Goal: Task Accomplishment & Management: Manage account settings

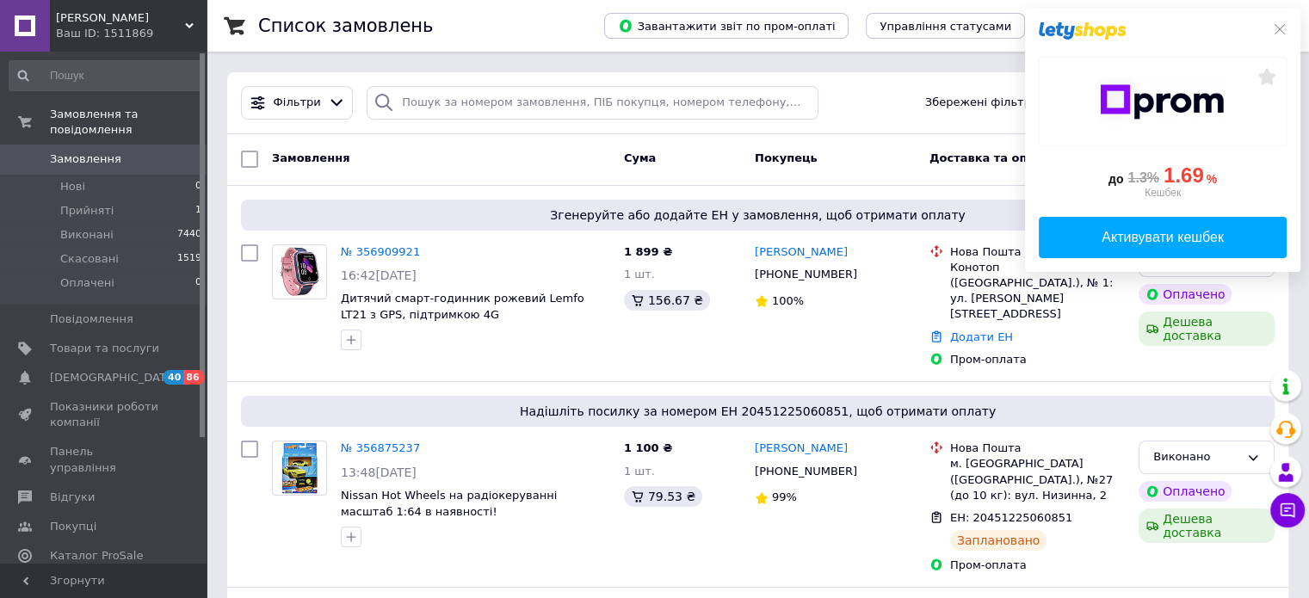
click at [1271, 28] on div at bounding box center [1163, 30] width 248 height 17
click at [1278, 25] on icon at bounding box center [1280, 29] width 14 height 14
